Goal: Information Seeking & Learning: Learn about a topic

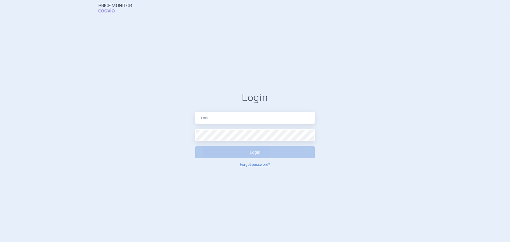
click at [256, 126] on div "Login Login Forgot password?" at bounding box center [255, 129] width 120 height 75
click at [255, 121] on input "text" at bounding box center [255, 118] width 120 height 12
type input "price.monitor@vzp.cz"
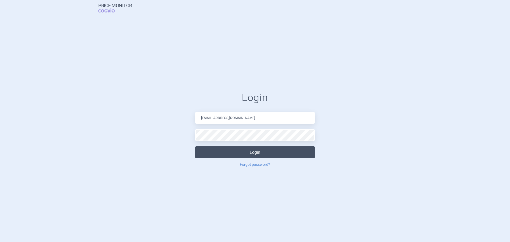
click at [288, 150] on button "Login" at bounding box center [255, 152] width 120 height 12
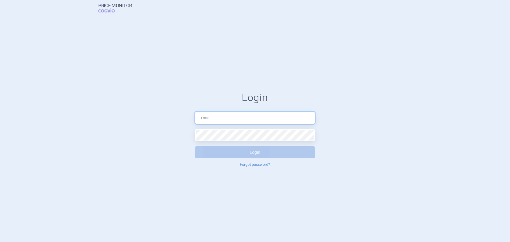
click at [274, 119] on input "text" at bounding box center [255, 118] width 120 height 12
drag, startPoint x: 241, startPoint y: 116, endPoint x: 130, endPoint y: 121, distance: 110.9
click at [130, 121] on form "Login price.monitor@vzp.cz Login Forgot password?" at bounding box center [255, 129] width 489 height 75
type input "v"
click at [234, 115] on input "text" at bounding box center [255, 118] width 120 height 12
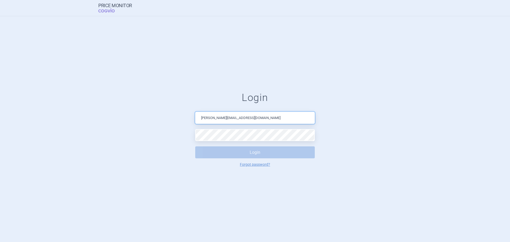
type input "veronika.damborska@vzp.cz"
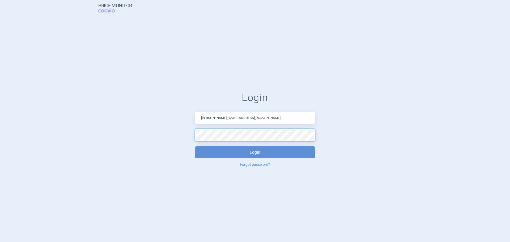
click at [195, 146] on button "Login" at bounding box center [255, 152] width 120 height 12
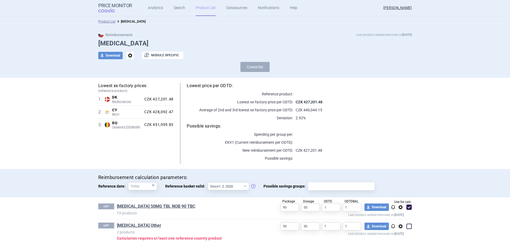
click at [205, 7] on link "Product List" at bounding box center [206, 8] width 20 height 16
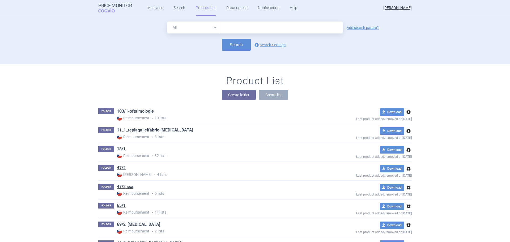
scroll to position [48, 0]
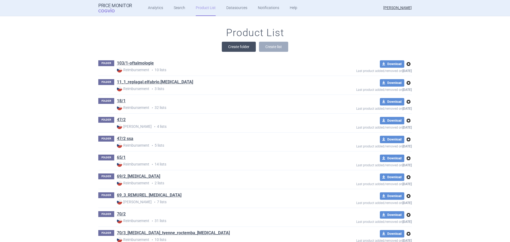
click at [244, 48] on button "Create folder" at bounding box center [239, 47] width 34 height 10
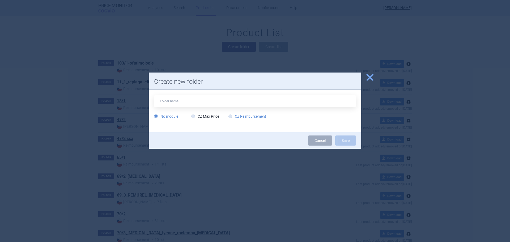
click at [251, 117] on label "CZ Reimbursement" at bounding box center [247, 116] width 38 height 5
click at [234, 117] on input "CZ Reimbursement" at bounding box center [231, 116] width 5 height 5
radio input "true"
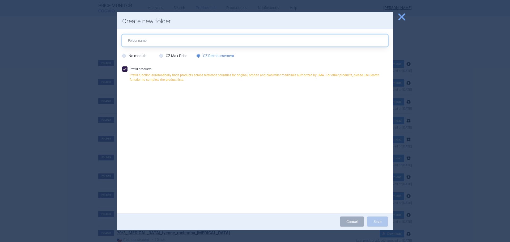
click at [143, 40] on input "text" at bounding box center [255, 41] width 266 height 12
click at [154, 41] on input "text" at bounding box center [255, 41] width 266 height 12
type input "ARTESUNAT AMIVAS"
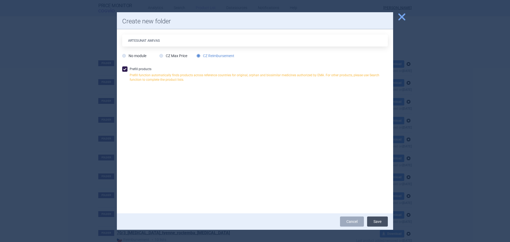
click at [384, 221] on button "Save" at bounding box center [377, 222] width 21 height 10
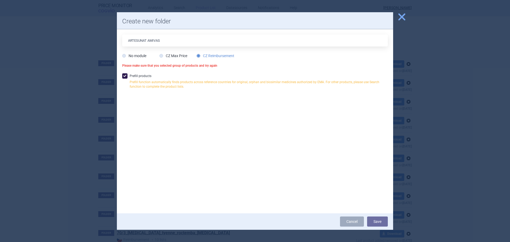
click at [136, 77] on label "Prefill products Prefill function automatically finds products across reference…" at bounding box center [255, 82] width 266 height 18
checkbox input "false"
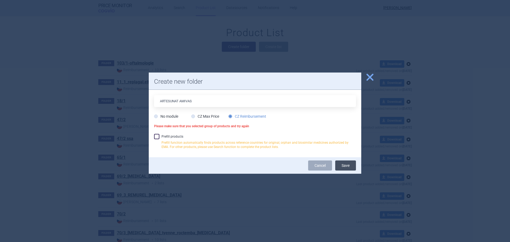
click at [344, 167] on button "Save" at bounding box center [345, 165] width 21 height 10
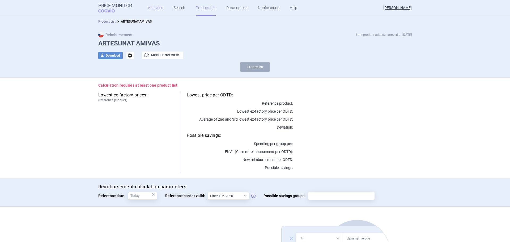
click at [159, 9] on link "Analytics" at bounding box center [155, 8] width 15 height 16
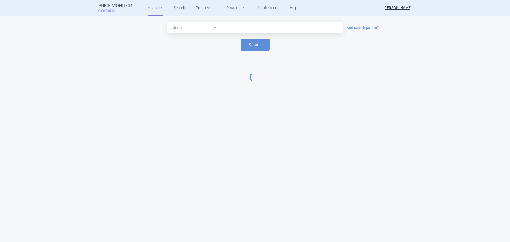
click at [228, 29] on input "text" at bounding box center [281, 27] width 117 height 7
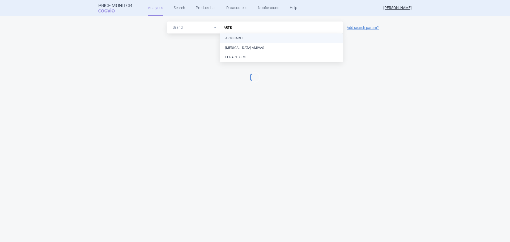
type input "ARTES"
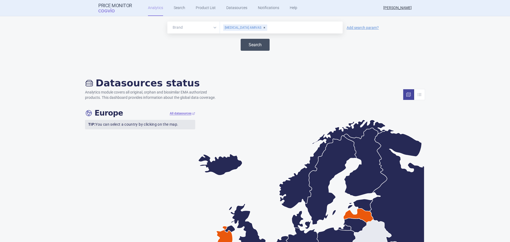
click at [249, 49] on button "Search" at bounding box center [255, 45] width 29 height 12
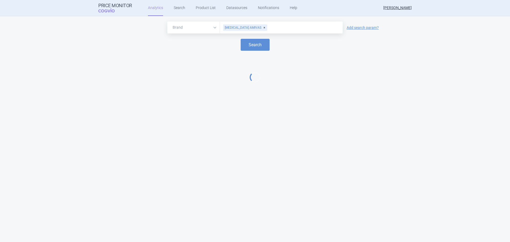
select select "EUR"
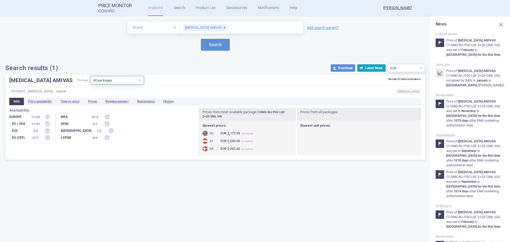
click at [119, 82] on select "All packages 110MG INJ PSO LQF 2+2X12ML VIA ( 5 ) 110MG INJ PSO LQF 4+4X12ML VI…" at bounding box center [117, 80] width 53 height 8
select select "3280d5db-259d-4731-92aa-a1a36aaaddfc"
click at [91, 84] on select "All packages 110MG INJ PSO LQF 2+2X12ML VIA ( 5 ) 110MG INJ PSO LQF 4+4X12ML VI…" at bounding box center [117, 80] width 53 height 8
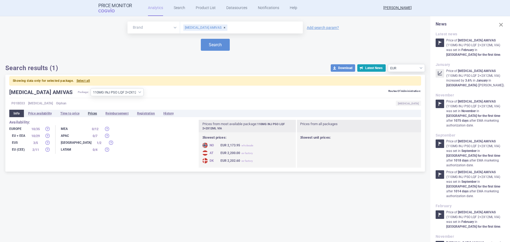
click at [94, 113] on li "Prices" at bounding box center [93, 113] width 18 height 7
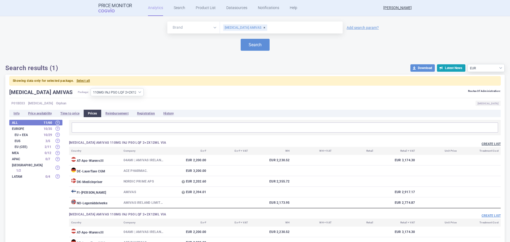
click at [485, 145] on button "Create list" at bounding box center [491, 144] width 19 height 5
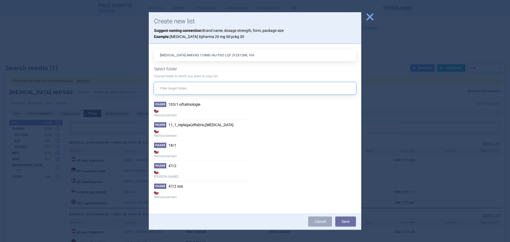
click at [193, 88] on input "text" at bounding box center [255, 88] width 202 height 12
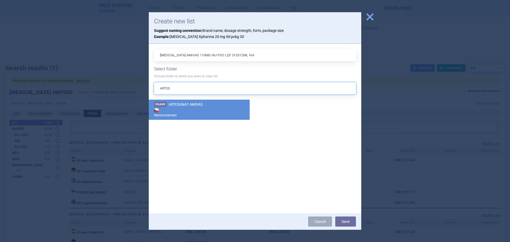
type input "ARTES"
click at [190, 110] on strong "Reimbursement" at bounding box center [199, 112] width 90 height 11
click at [340, 220] on button "Save" at bounding box center [345, 222] width 21 height 10
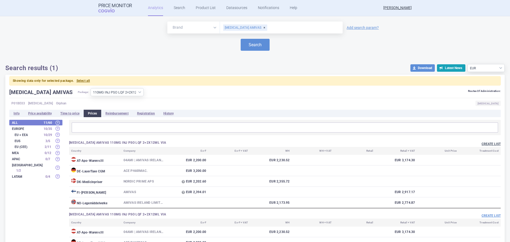
click at [489, 143] on button "Create list" at bounding box center [491, 144] width 19 height 5
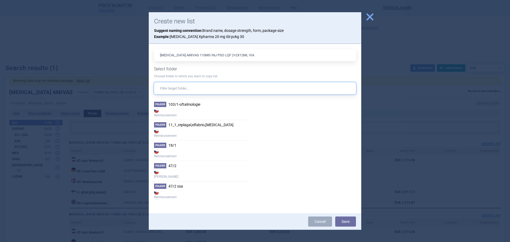
click at [209, 86] on input "text" at bounding box center [255, 88] width 202 height 12
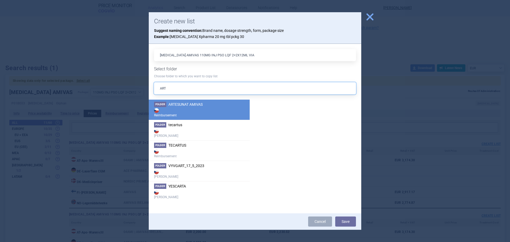
type input "ART"
click at [179, 104] on span "ARTESUNAT AMIVAS" at bounding box center [185, 104] width 34 height 4
click at [341, 220] on button "Save" at bounding box center [345, 222] width 21 height 10
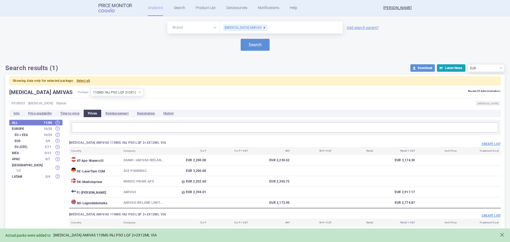
click at [67, 234] on link "ARTESUNATE AMIVAS 110MG INJ PSO LQF 2+2X12ML VIA" at bounding box center [104, 235] width 103 height 5
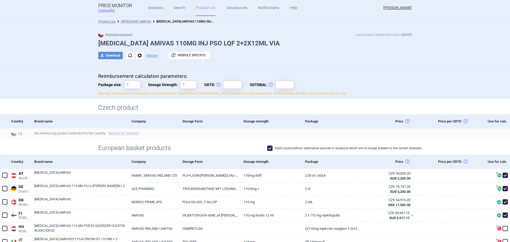
click at [136, 22] on link "ARTESUNAT AMIVAS" at bounding box center [136, 22] width 30 height 4
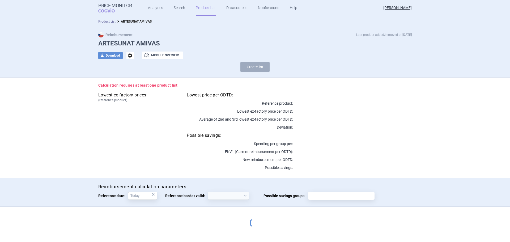
select select "2020-02-01"
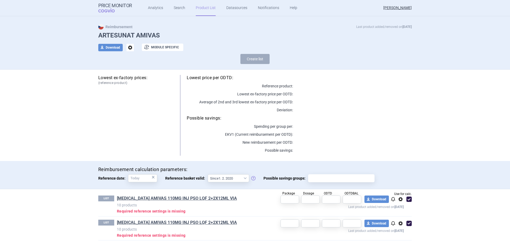
scroll to position [12, 0]
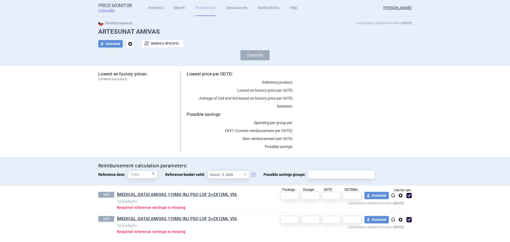
click at [399, 197] on span "options" at bounding box center [400, 195] width 6 height 6
click at [397, 228] on button "Delete" at bounding box center [398, 227] width 17 height 8
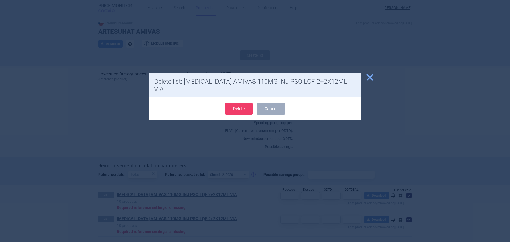
click at [238, 103] on button "Delete" at bounding box center [239, 109] width 28 height 12
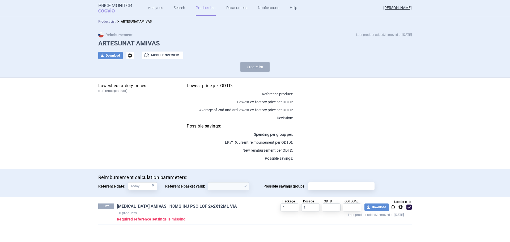
scroll to position [0, 0]
select select "2020-02-01"
click at [332, 209] on input "text" at bounding box center [331, 207] width 19 height 8
type input "1"
click at [354, 207] on input "text" at bounding box center [352, 207] width 19 height 8
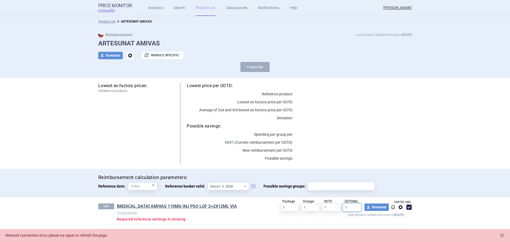
type input "1"
drag, startPoint x: 41, startPoint y: 200, endPoint x: 88, endPoint y: 200, distance: 46.8
click at [43, 200] on section "Product List ARTESUNAT AMIVAS Reimbursement Last product added/removed on 8 Sep…" at bounding box center [255, 129] width 510 height 226
click at [145, 205] on link "ARTESUNATE AMIVAS 110MG INJ PSO LQF 2+2X12ML VIA" at bounding box center [177, 206] width 120 height 6
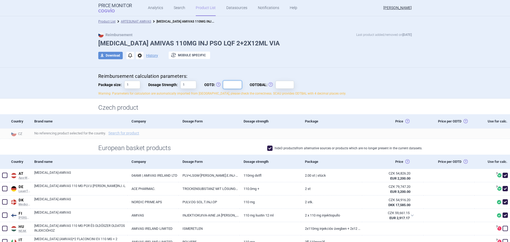
click at [229, 86] on input "ODTD: Obvyklá Denní Terapeutická Dávka" at bounding box center [232, 85] width 19 height 8
type input "1"
click at [286, 82] on input "ODTDBAL: Obvyklá Denní Terapeutická Dávka Balení" at bounding box center [284, 85] width 19 height 8
type input "1"
click at [230, 111] on h1 "Czech product" at bounding box center [254, 108] width 313 height 8
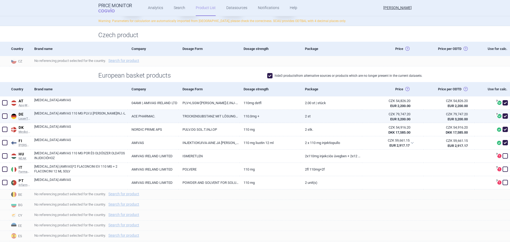
scroll to position [80, 0]
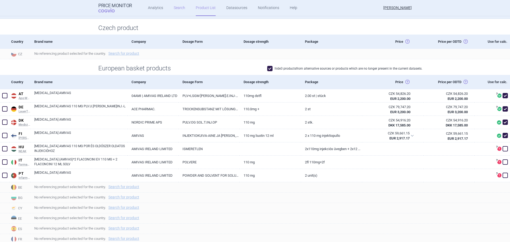
click at [179, 9] on link "Search" at bounding box center [179, 8] width 11 height 16
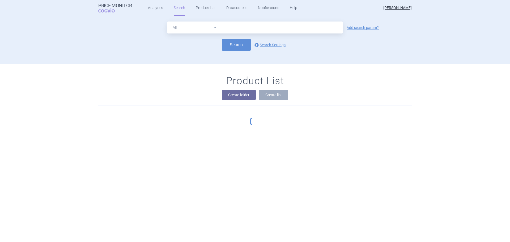
click at [185, 29] on select "All Brand Name ATC Company Active Substance Country Newer than" at bounding box center [193, 28] width 53 height 12
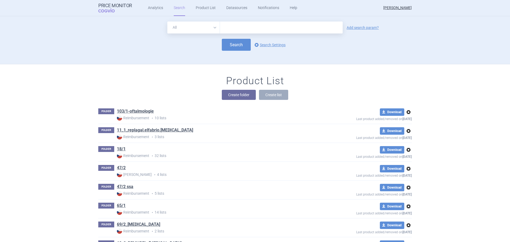
select select "atc"
click at [167, 22] on select "All Brand Name ATC Company Active Substance Country Newer than" at bounding box center [193, 28] width 53 height 12
click at [237, 25] on input "text" at bounding box center [281, 28] width 123 height 12
type input "p01be03"
click at [230, 40] on button "Search" at bounding box center [236, 45] width 29 height 12
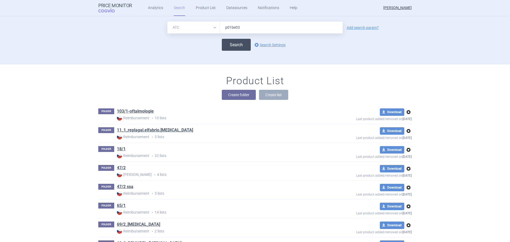
select select "atc"
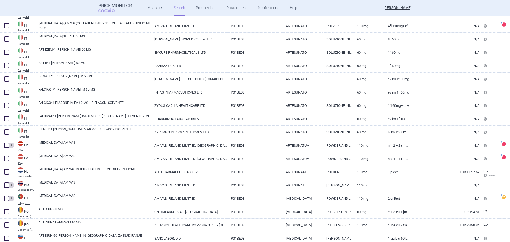
scroll to position [319, 0]
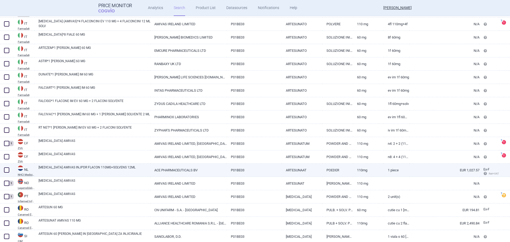
click at [7, 170] on span at bounding box center [6, 169] width 5 height 5
checkbox input "true"
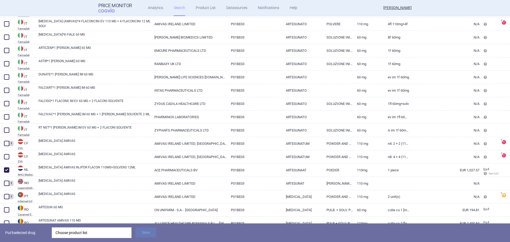
click at [79, 234] on div "Choose product list" at bounding box center [92, 232] width 72 height 11
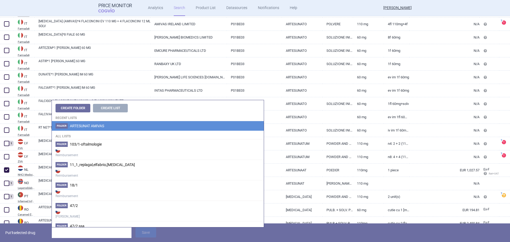
click at [95, 127] on span "ARTESUNAT AMIVAS" at bounding box center [87, 126] width 34 height 4
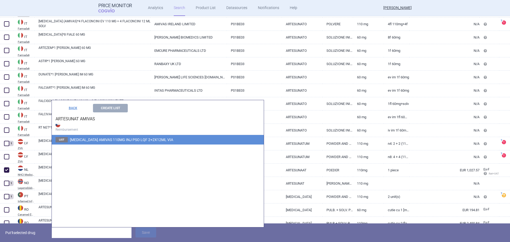
click at [95, 140] on span "ARTESUNATE AMIVAS 110MG INJ PSO LQF 2+2X12ML VIA" at bounding box center [121, 140] width 103 height 4
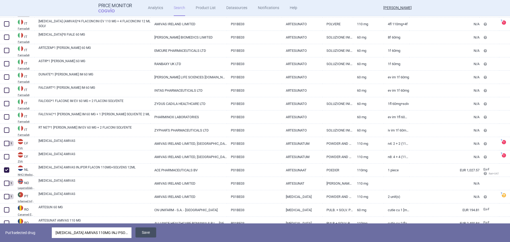
click at [149, 232] on button "Save" at bounding box center [145, 232] width 21 height 10
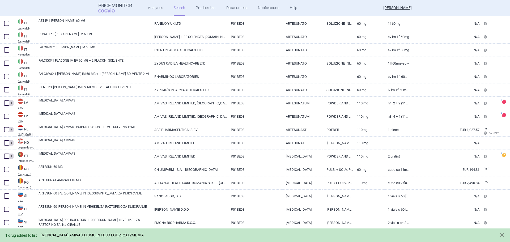
scroll to position [372, 0]
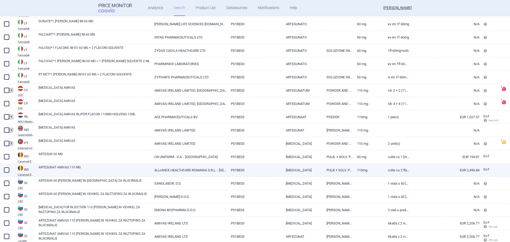
click at [5, 171] on span at bounding box center [6, 169] width 5 height 5
checkbox input "true"
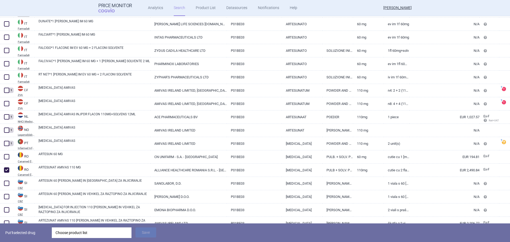
click at [67, 230] on div "Choose product list" at bounding box center [92, 232] width 72 height 11
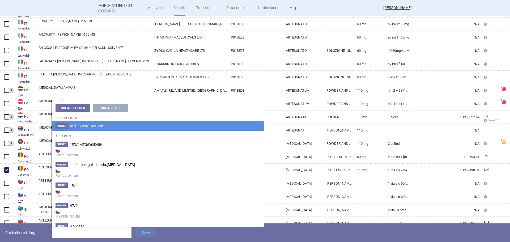
click at [75, 125] on span "ARTESUNAT AMIVAS" at bounding box center [87, 126] width 34 height 4
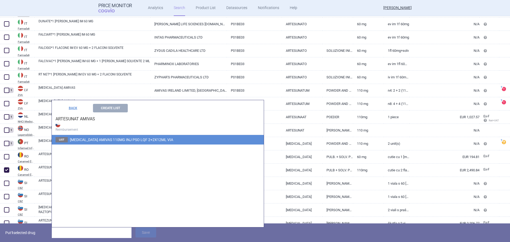
click at [115, 143] on li "List ARTESUNATE AMIVAS 110MG INJ PSO LQF 2+2X12ML VIA" at bounding box center [158, 140] width 212 height 10
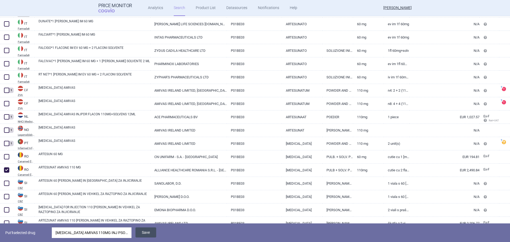
click at [150, 231] on button "Save" at bounding box center [145, 232] width 21 height 10
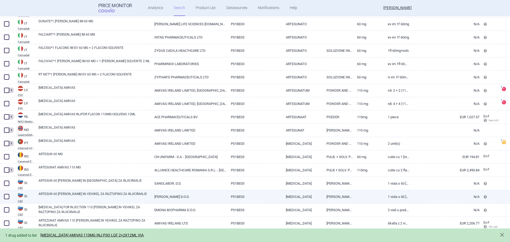
scroll to position [391, 0]
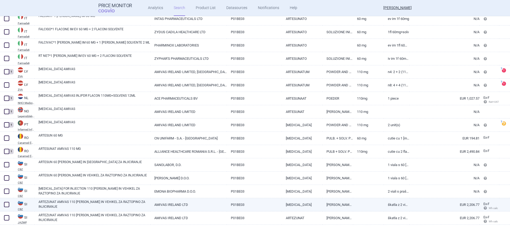
click at [6, 204] on span at bounding box center [6, 204] width 5 height 5
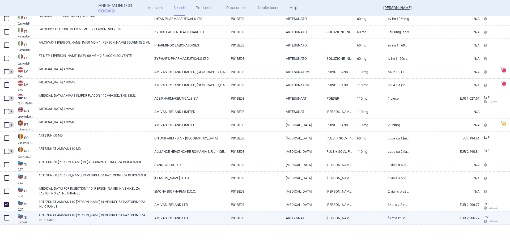
checkbox input "true"
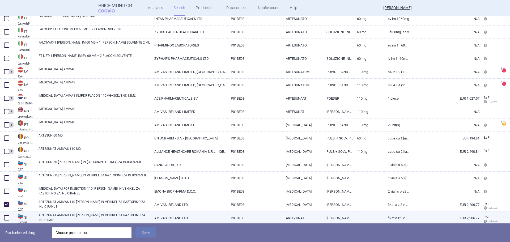
click at [6, 218] on span at bounding box center [6, 217] width 5 height 5
checkbox input "true"
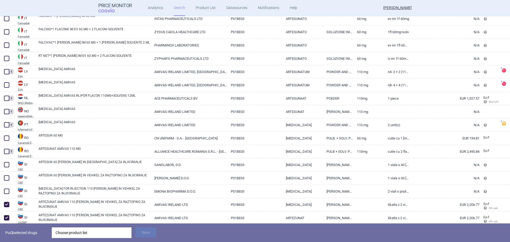
click at [73, 234] on div "Choose product list" at bounding box center [92, 232] width 72 height 11
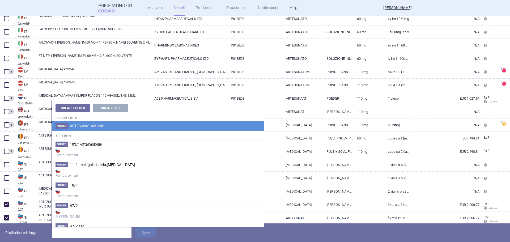
click at [106, 125] on li "Folder ARTESUNAT AMIVAS" at bounding box center [158, 126] width 212 height 10
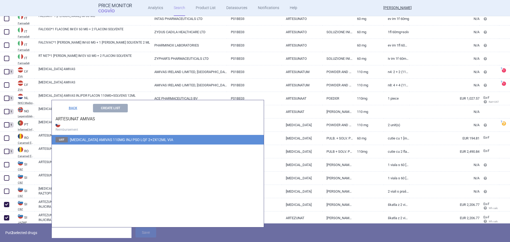
click at [104, 139] on span "ARTESUNATE AMIVAS 110MG INJ PSO LQF 2+2X12ML VIA" at bounding box center [121, 140] width 103 height 4
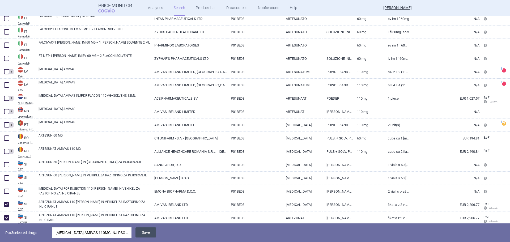
click at [149, 232] on button "Save" at bounding box center [145, 232] width 21 height 10
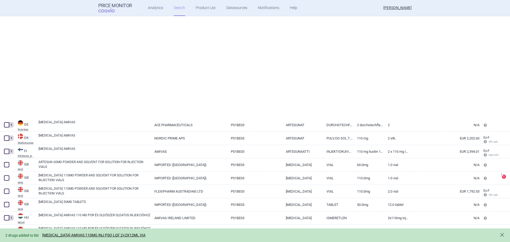
select select "atc"
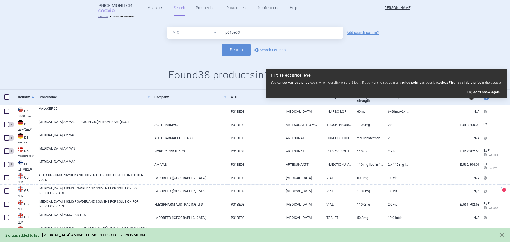
scroll to position [0, 0]
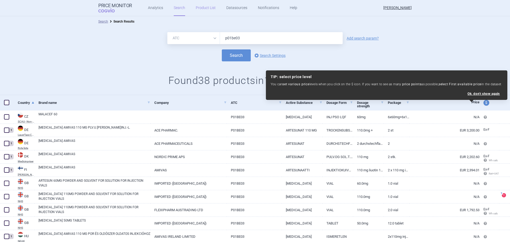
click at [204, 10] on link "Product List" at bounding box center [206, 8] width 20 height 16
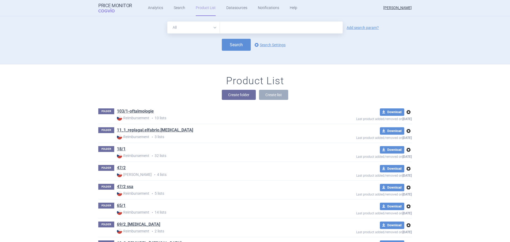
scroll to position [48, 0]
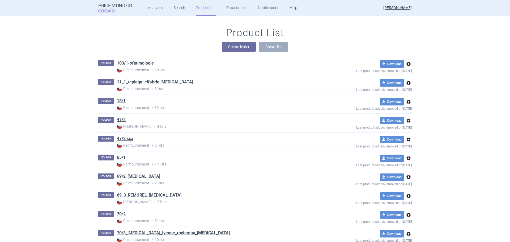
click at [325, 42] on div "Create folder Create list" at bounding box center [254, 47] width 313 height 10
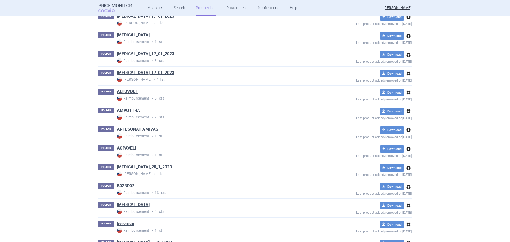
click at [133, 130] on link "ARTESUNAT AMIVAS" at bounding box center [137, 129] width 41 height 6
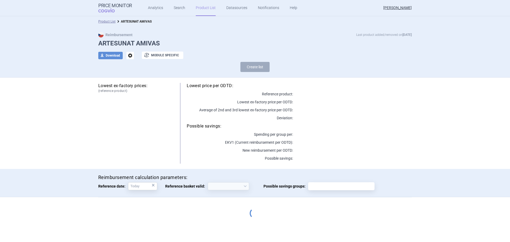
select select "2020-02-01"
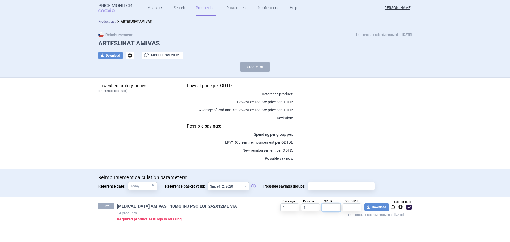
click at [336, 209] on input "text" at bounding box center [331, 207] width 19 height 8
type input "1"
drag, startPoint x: 349, startPoint y: 208, endPoint x: 342, endPoint y: 207, distance: 7.3
click at [350, 207] on input "text" at bounding box center [352, 207] width 19 height 8
type input "1"
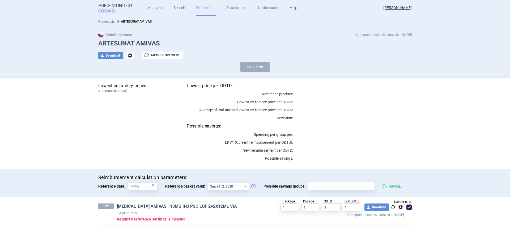
click at [159, 202] on div "LIST ARTESUNATE AMIVAS 110MG INJ PSO LQF 2+2X12ML VIA 14 products Required refe…" at bounding box center [254, 210] width 313 height 27
click at [158, 206] on link "ARTESUNATE AMIVAS 110MG INJ PSO LQF 2+2X12ML VIA" at bounding box center [177, 206] width 120 height 6
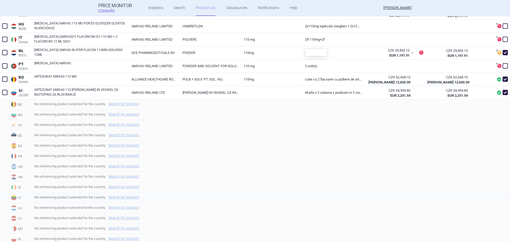
scroll to position [213, 0]
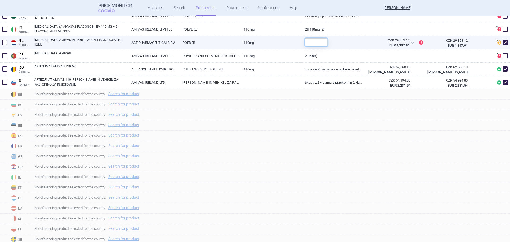
click at [312, 42] on input "text" at bounding box center [316, 42] width 23 height 8
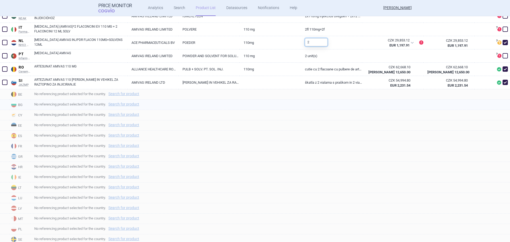
type input "2"
click at [346, 109] on div "No referencing product selected for the country. Search for product" at bounding box center [270, 105] width 480 height 10
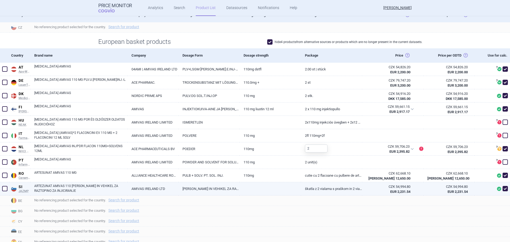
click at [185, 185] on link "PRAŠEK IN VEHIKEL ZA RAZTOPINO ZA INJICIRANJE" at bounding box center [209, 188] width 61 height 13
select select "EUR"
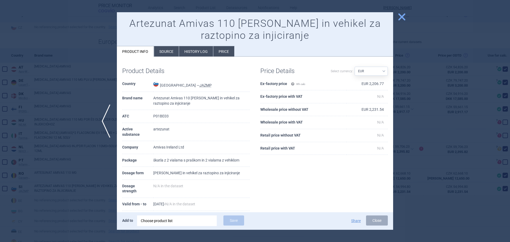
click at [227, 48] on li "Price" at bounding box center [223, 51] width 21 height 10
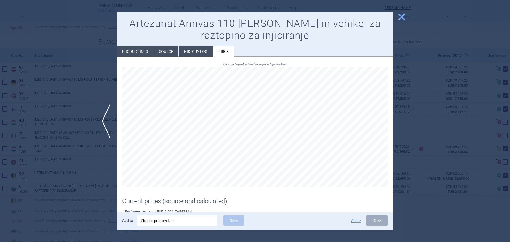
click at [192, 51] on li "History log" at bounding box center [196, 51] width 34 height 10
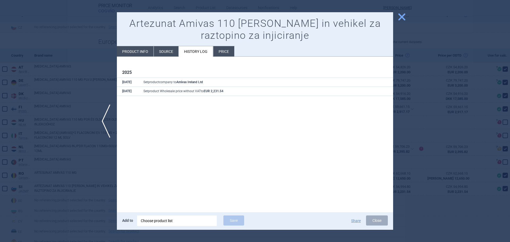
click at [412, 153] on div at bounding box center [255, 121] width 510 height 242
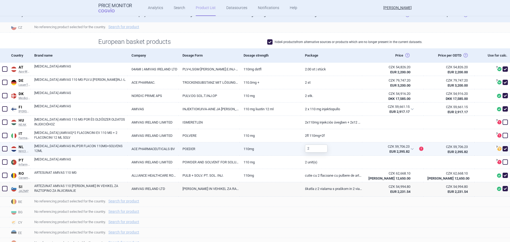
click at [65, 148] on link "ARTESUNATE AMIVAS INJPDR FLACON 110MG+SOLVENS 12ML" at bounding box center [80, 149] width 93 height 10
select select "EUR"
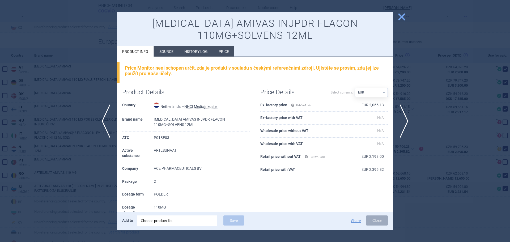
click at [232, 53] on li "Price" at bounding box center [223, 51] width 21 height 10
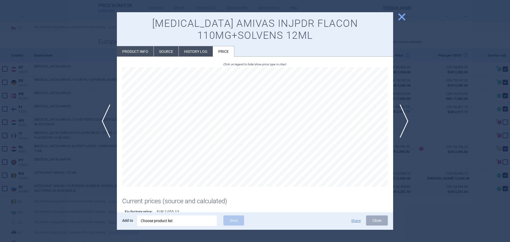
click at [415, 171] on div at bounding box center [255, 121] width 510 height 242
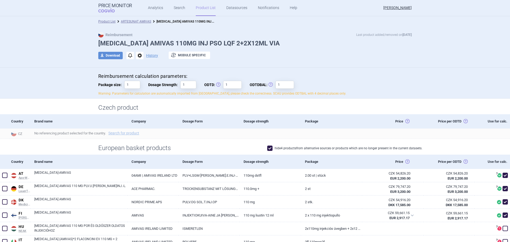
click at [202, 11] on link "Product List" at bounding box center [206, 8] width 20 height 16
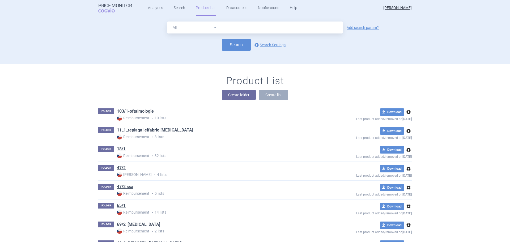
click at [242, 29] on input "text" at bounding box center [281, 28] width 123 height 12
type input "malacef"
click at [238, 46] on button "Search" at bounding box center [236, 45] width 29 height 12
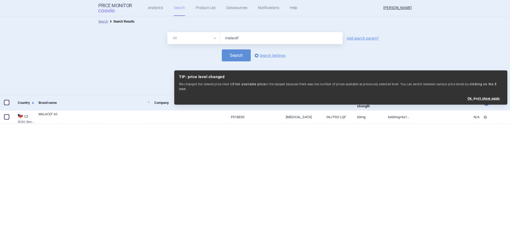
click at [200, 39] on select "All Brand Name ATC Company Active Substance Country Newer than" at bounding box center [193, 38] width 53 height 12
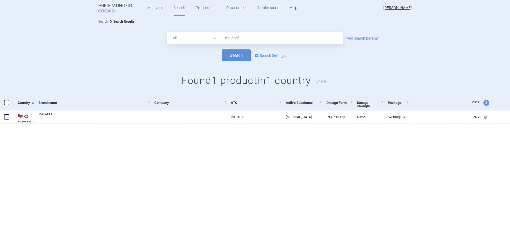
select select "atc"
click at [167, 32] on select "All Brand Name ATC Company Active Substance Country Newer than" at bounding box center [193, 38] width 53 height 12
drag, startPoint x: 253, startPoint y: 38, endPoint x: 194, endPoint y: 37, distance: 58.5
click at [194, 37] on div "All Brand Name ATC Company Active Substance Country Newer than malacef" at bounding box center [254, 38] width 175 height 12
type input "p01be03"
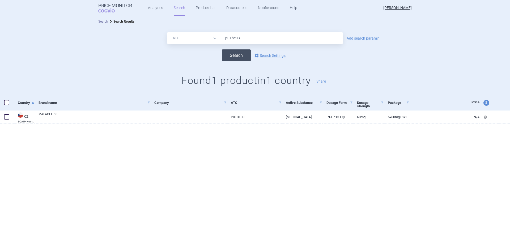
click at [232, 54] on button "Search" at bounding box center [236, 55] width 29 height 12
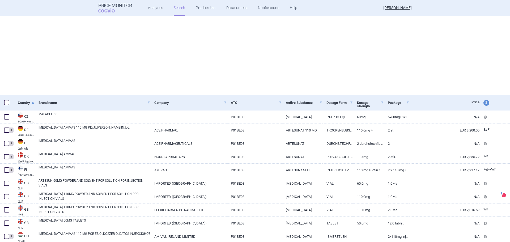
select select "atc"
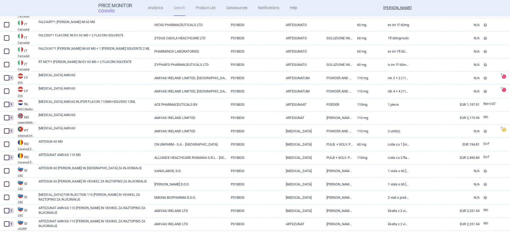
scroll to position [391, 0]
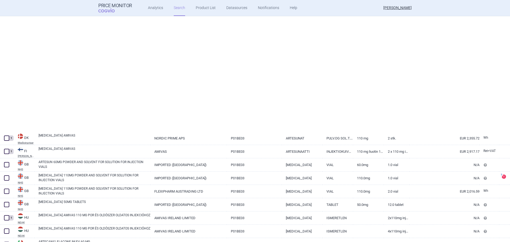
select select "atc"
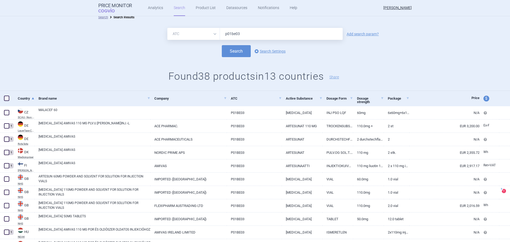
scroll to position [0, 0]
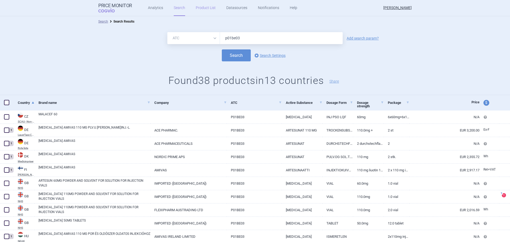
click at [196, 8] on link "Product List" at bounding box center [206, 8] width 20 height 16
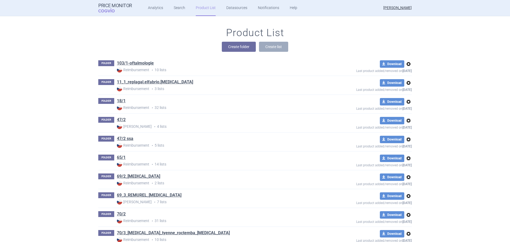
scroll to position [416, 0]
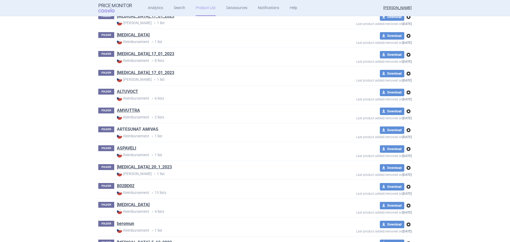
click at [141, 129] on link "ARTESUNAT AMIVAS" at bounding box center [137, 129] width 41 height 6
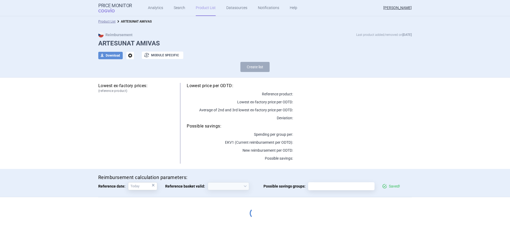
select select "2020-02-01"
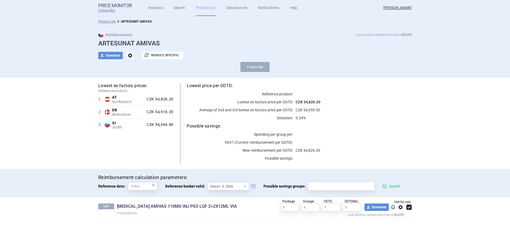
click at [163, 207] on link "ARTESUNATE AMIVAS 110MG INJ PSO LQF 2+2X12ML VIA" at bounding box center [177, 206] width 120 height 6
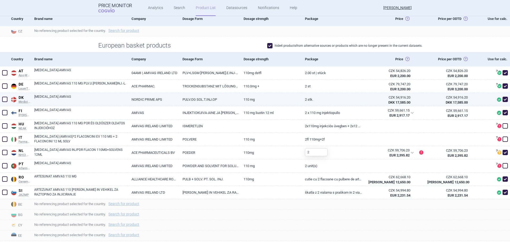
scroll to position [106, 0]
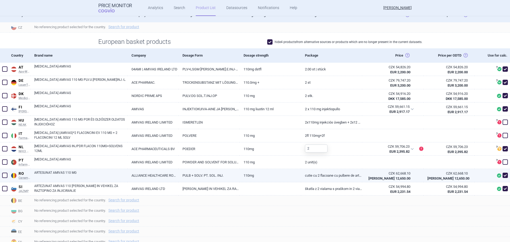
click at [159, 177] on link "ALLIANCE HEALTHCARE ROMANIA S.R.L. - ROMANIA" at bounding box center [153, 175] width 51 height 13
select select "EUR"
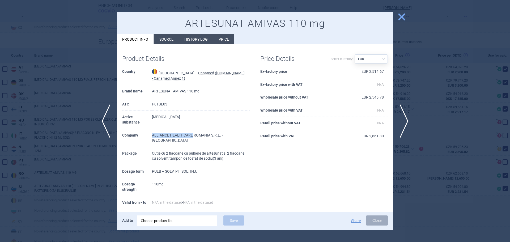
drag, startPoint x: 152, startPoint y: 135, endPoint x: 192, endPoint y: 135, distance: 40.1
click at [192, 135] on td "ALLIANCE HEALTHCARE ROMANIA S.R.L. - ROMANIA" at bounding box center [201, 138] width 98 height 18
copy td "ALLIANCE HEALTHCARE"
drag, startPoint x: 432, startPoint y: 181, endPoint x: 437, endPoint y: 185, distance: 7.0
click at [436, 183] on div at bounding box center [255, 121] width 510 height 242
